Goal: Task Accomplishment & Management: Use online tool/utility

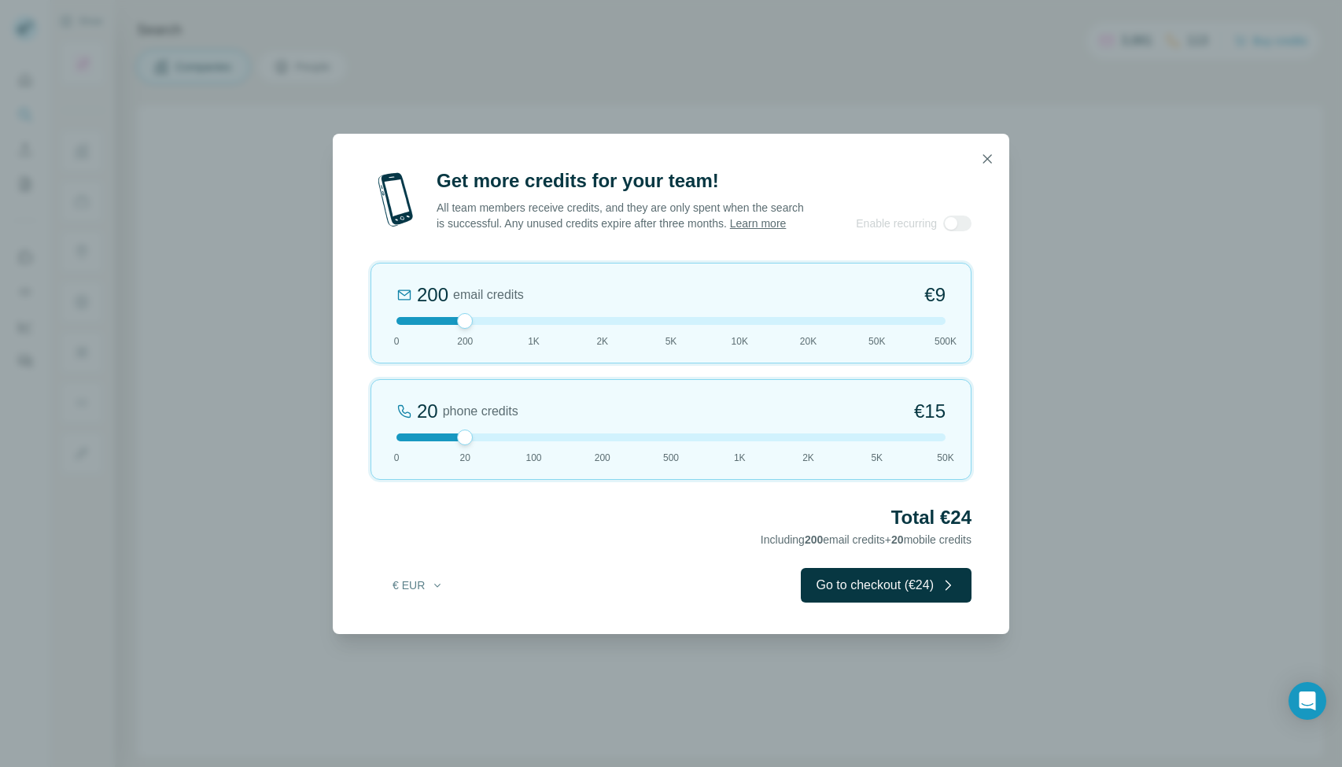
drag, startPoint x: 983, startPoint y: 164, endPoint x: 974, endPoint y: 166, distance: 9.7
click at [983, 164] on icon "button" at bounding box center [987, 159] width 16 height 16
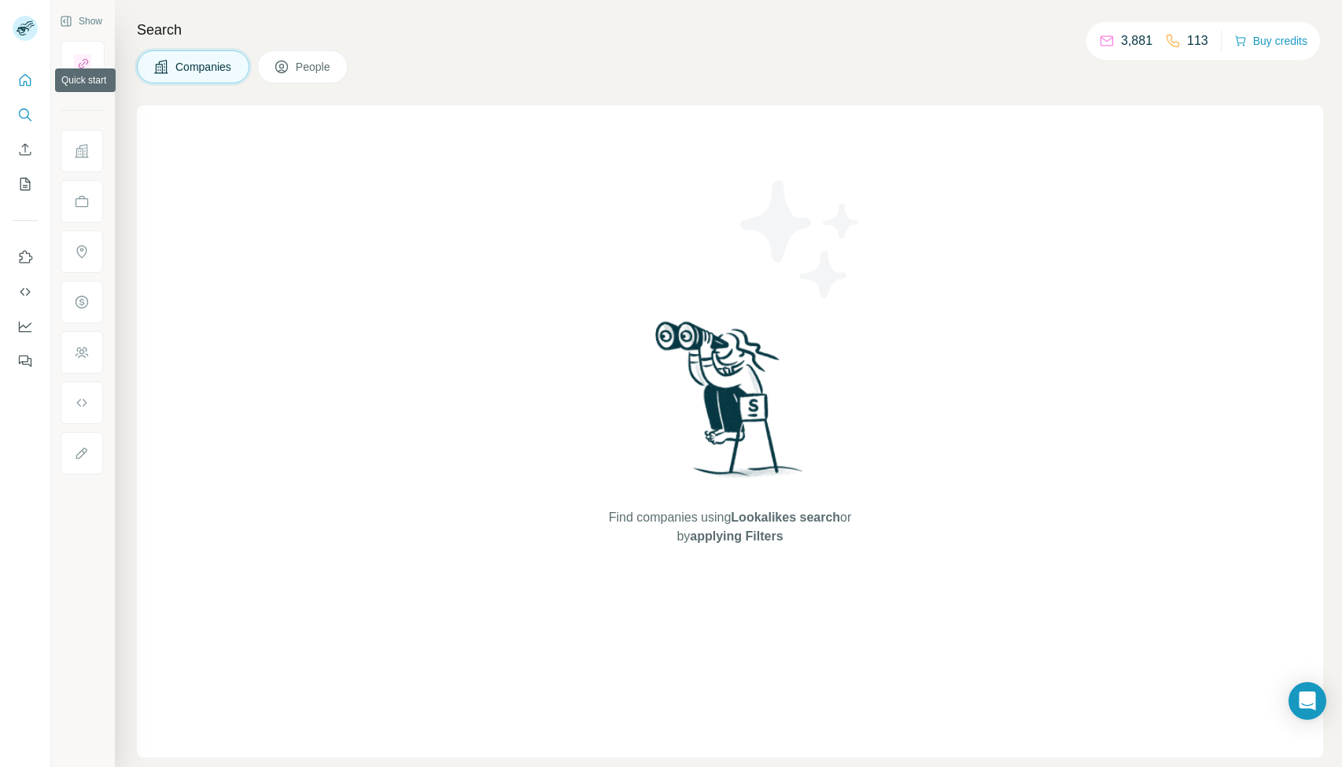
click at [25, 87] on icon "Quick start" at bounding box center [25, 80] width 16 height 16
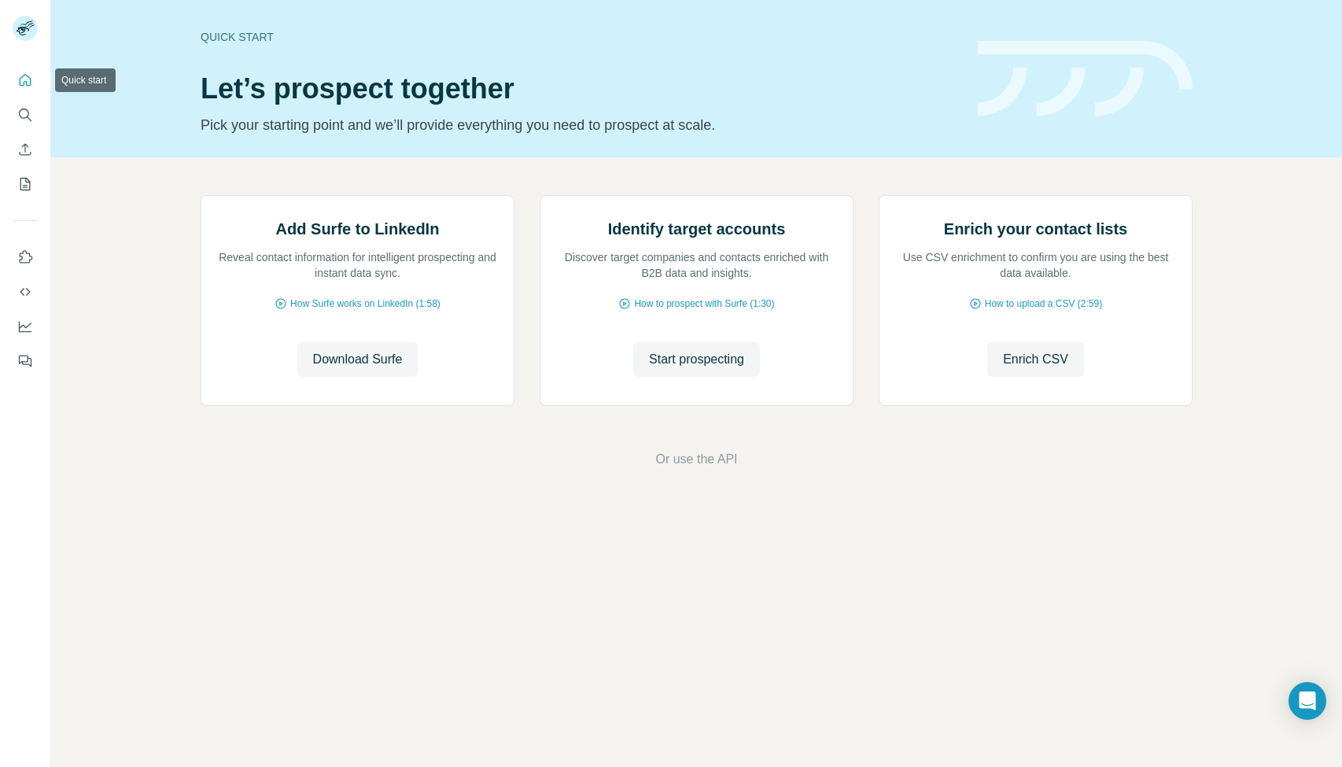
click at [20, 84] on icon "Quick start" at bounding box center [26, 80] width 12 height 12
click at [689, 369] on span "Start prospecting" at bounding box center [696, 359] width 95 height 19
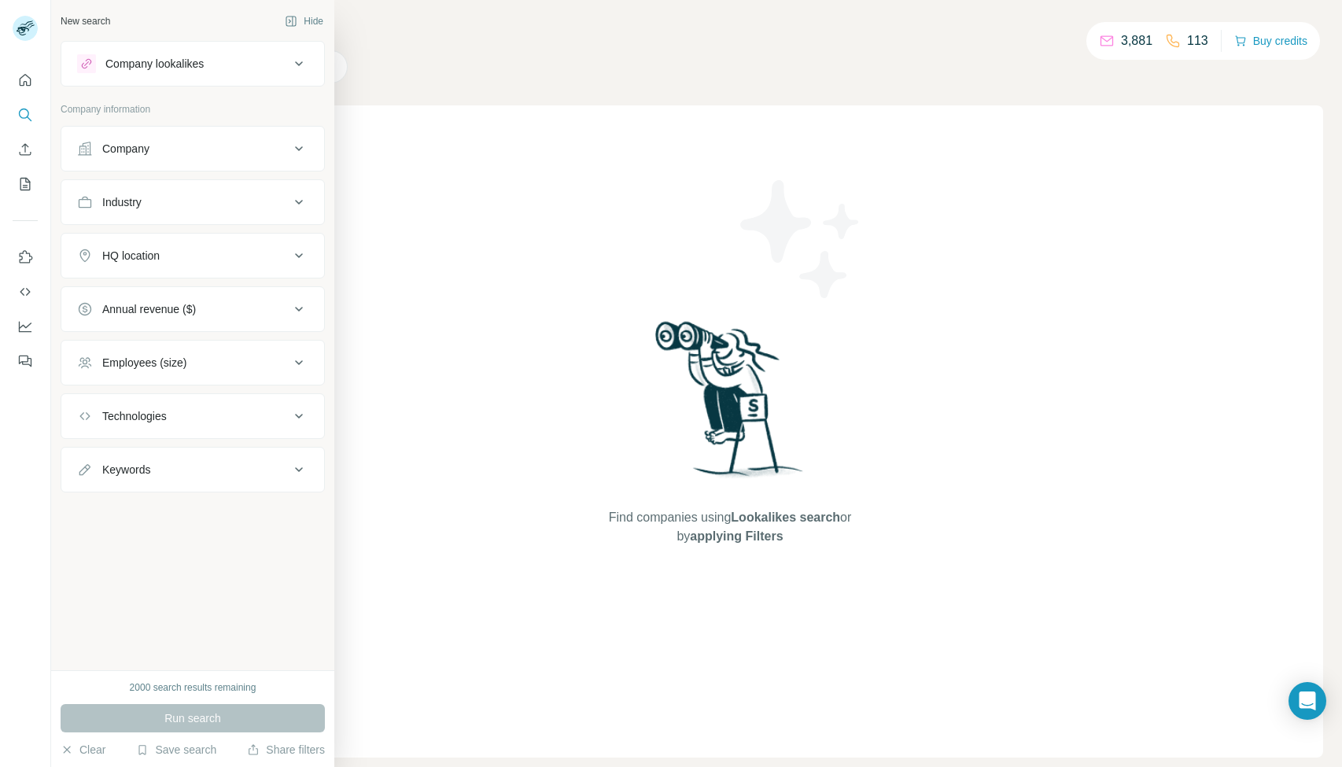
click at [132, 149] on div "Company" at bounding box center [125, 149] width 47 height 16
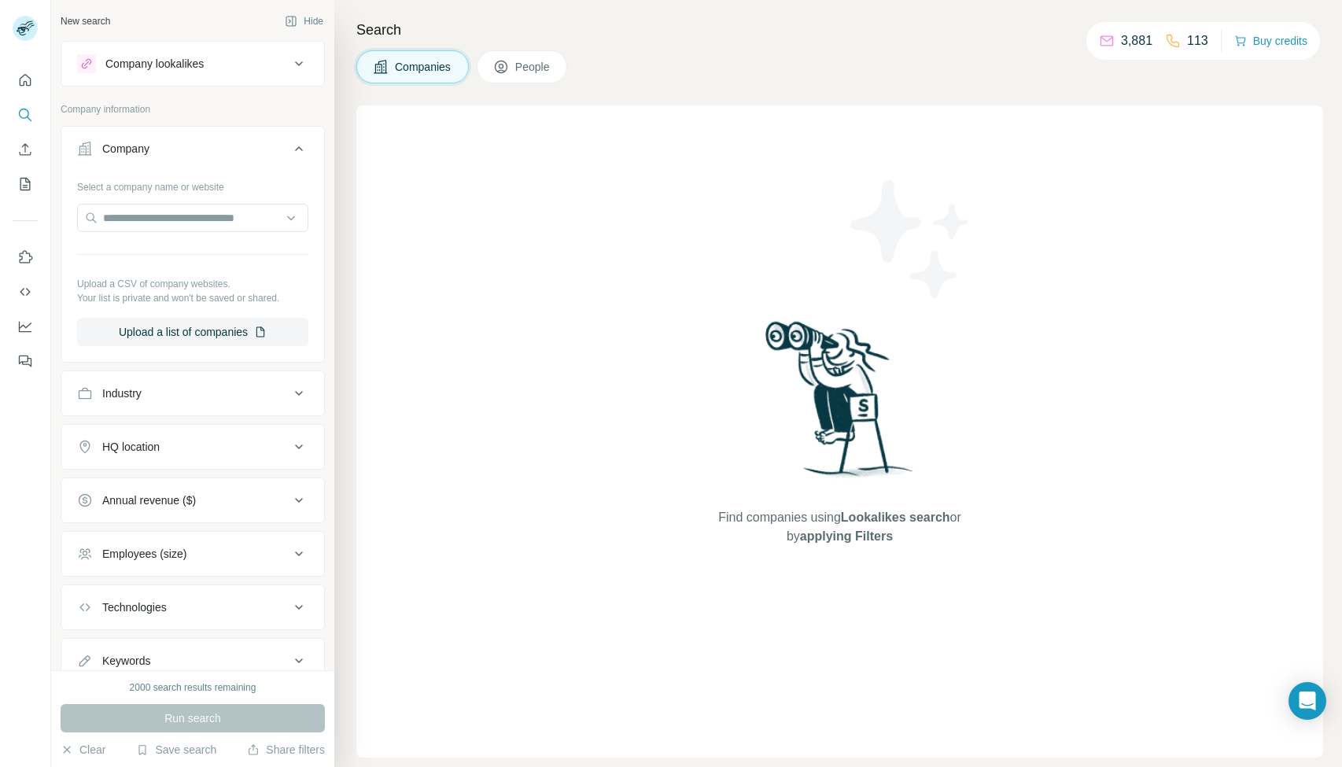
click at [132, 149] on div "Company" at bounding box center [125, 149] width 47 height 16
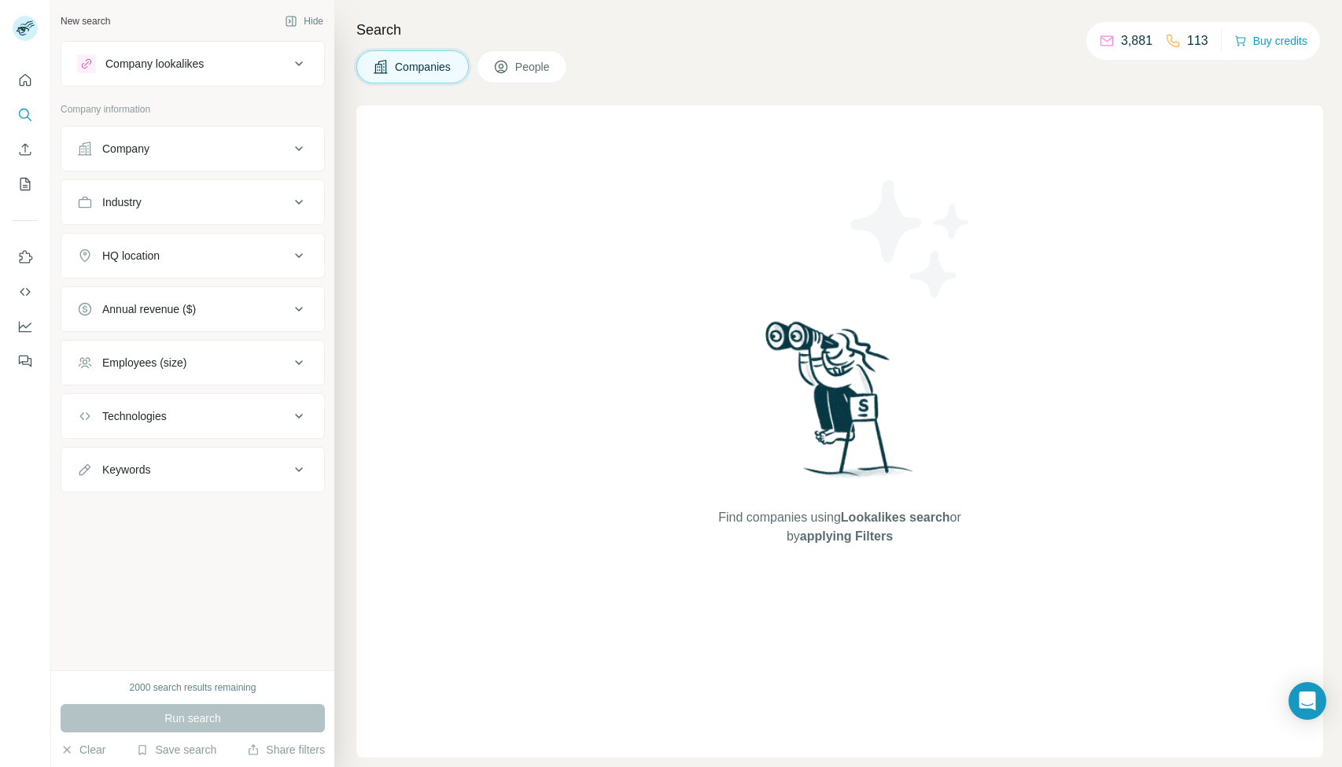
click at [132, 149] on div "Company" at bounding box center [125, 149] width 47 height 16
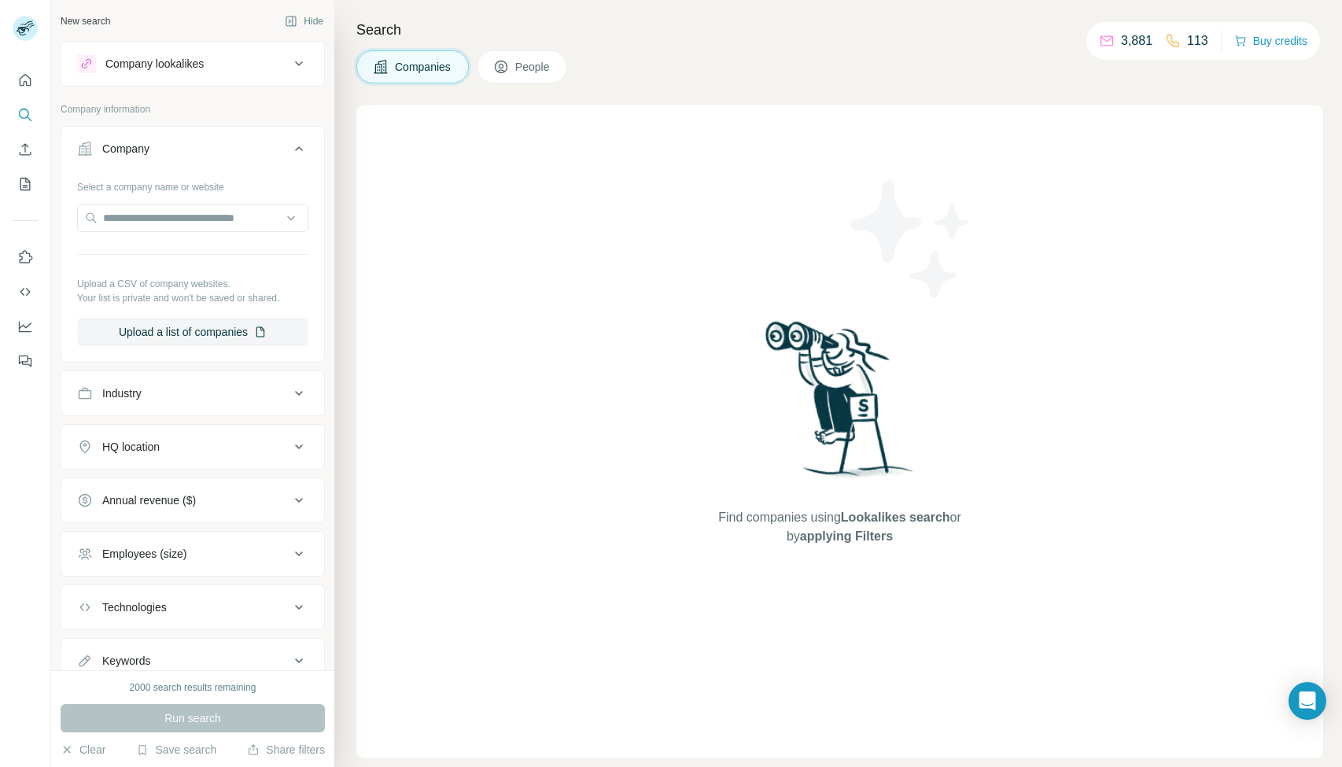
click at [203, 145] on div "Company" at bounding box center [183, 149] width 212 height 16
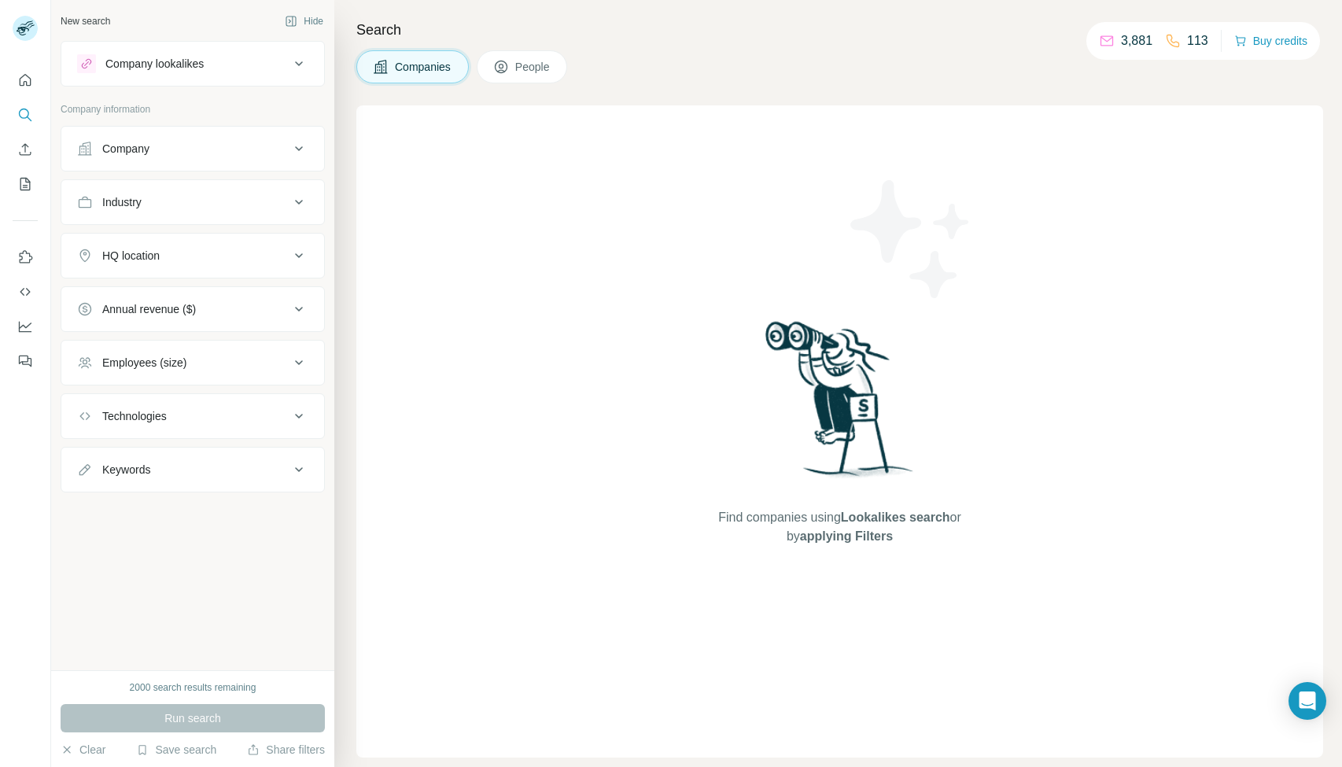
click at [277, 66] on div "Company lookalikes" at bounding box center [183, 63] width 212 height 19
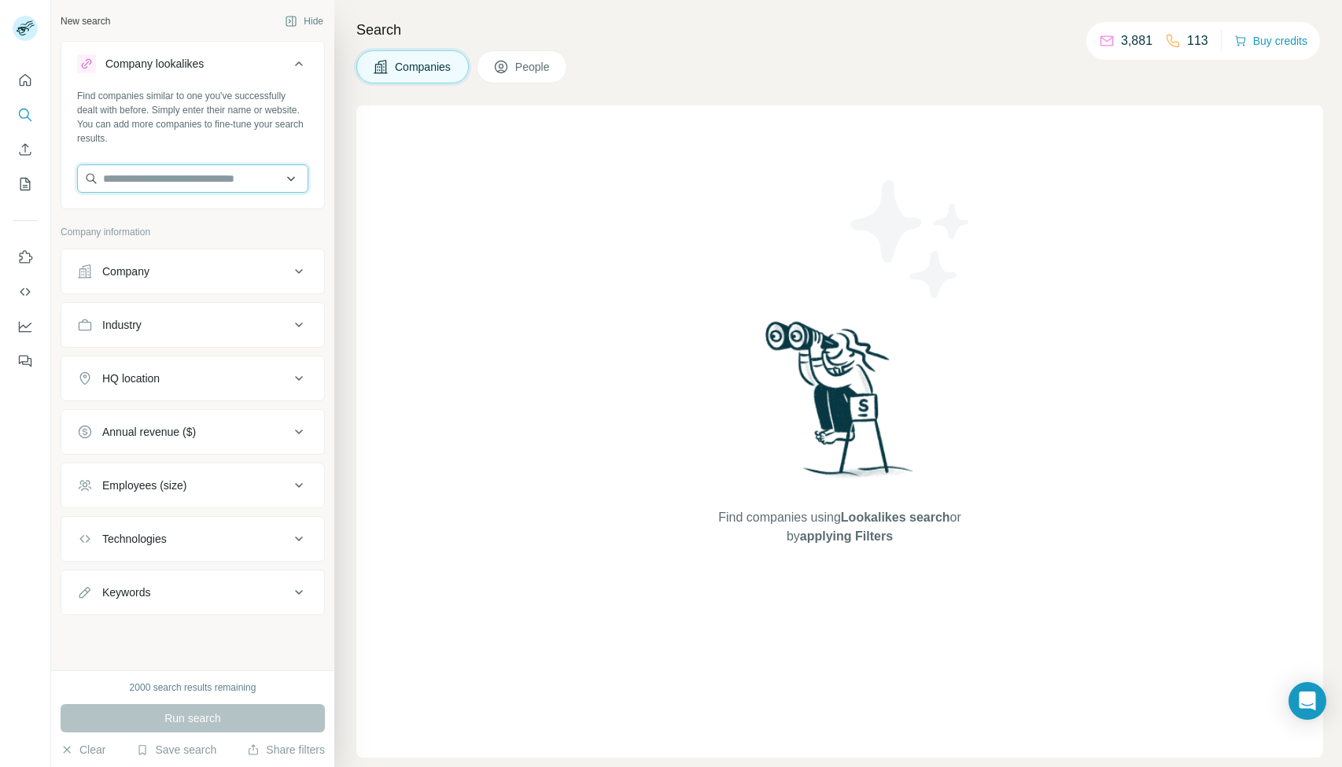
click at [289, 179] on input "text" at bounding box center [192, 178] width 231 height 28
click at [298, 63] on icon at bounding box center [299, 63] width 19 height 19
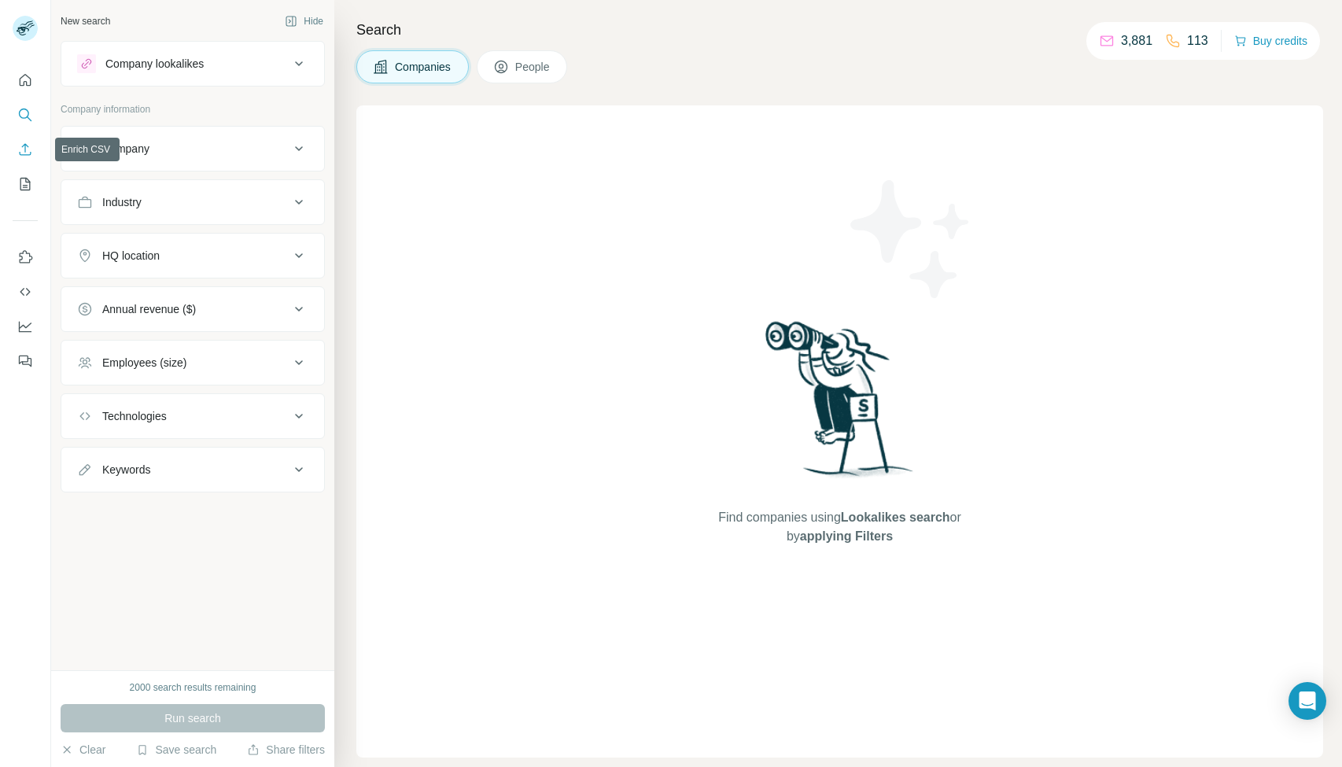
click at [28, 154] on icon "Enrich CSV" at bounding box center [25, 150] width 16 height 16
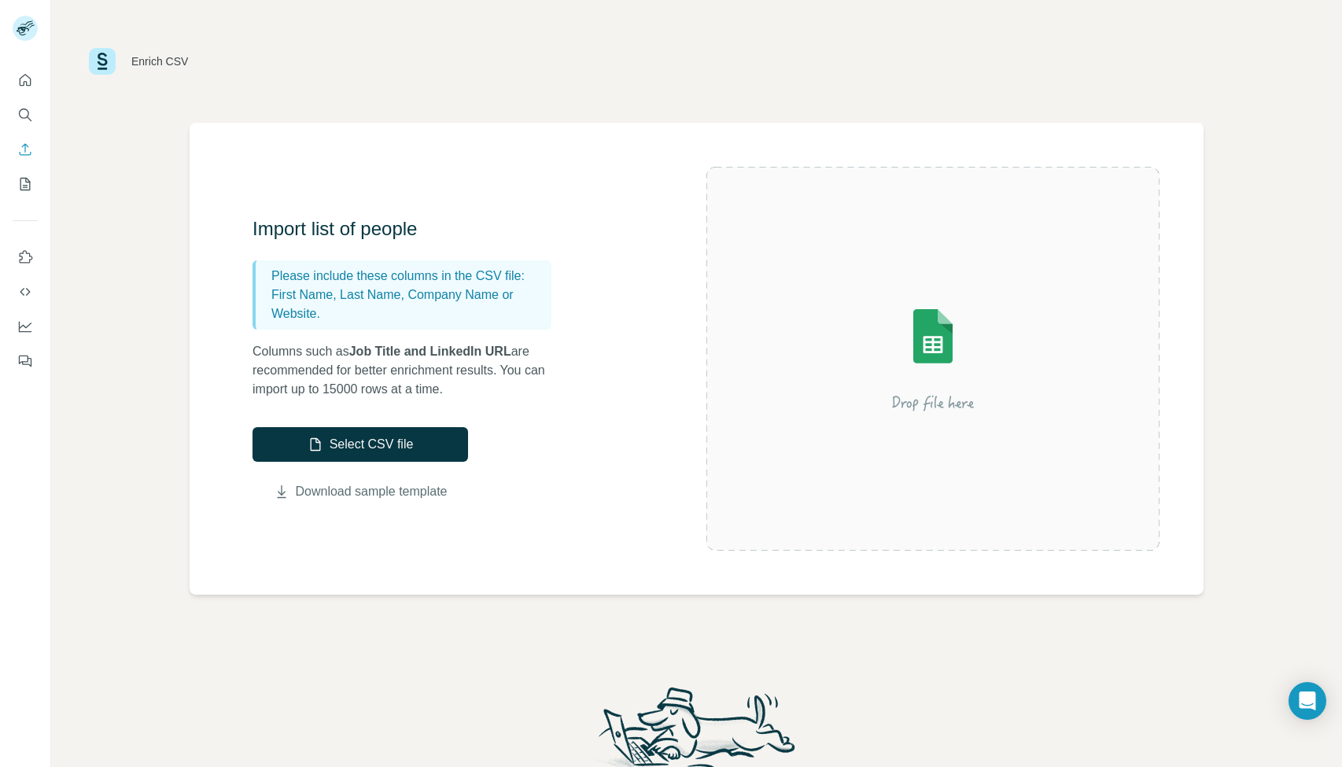
click at [370, 490] on link "Download sample template" at bounding box center [372, 491] width 152 height 19
